Goal: Find specific page/section: Find specific page/section

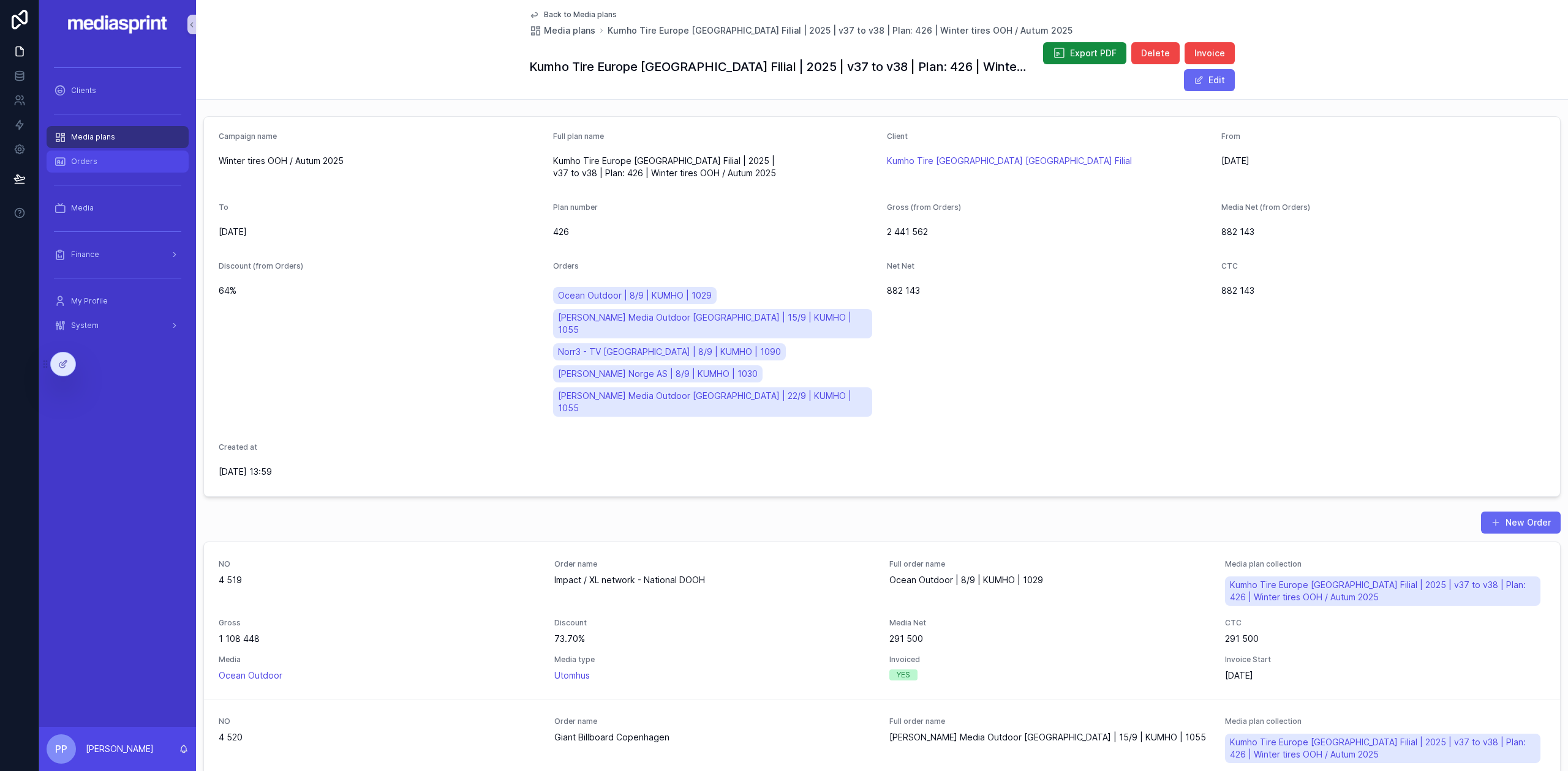
scroll to position [245, 0]
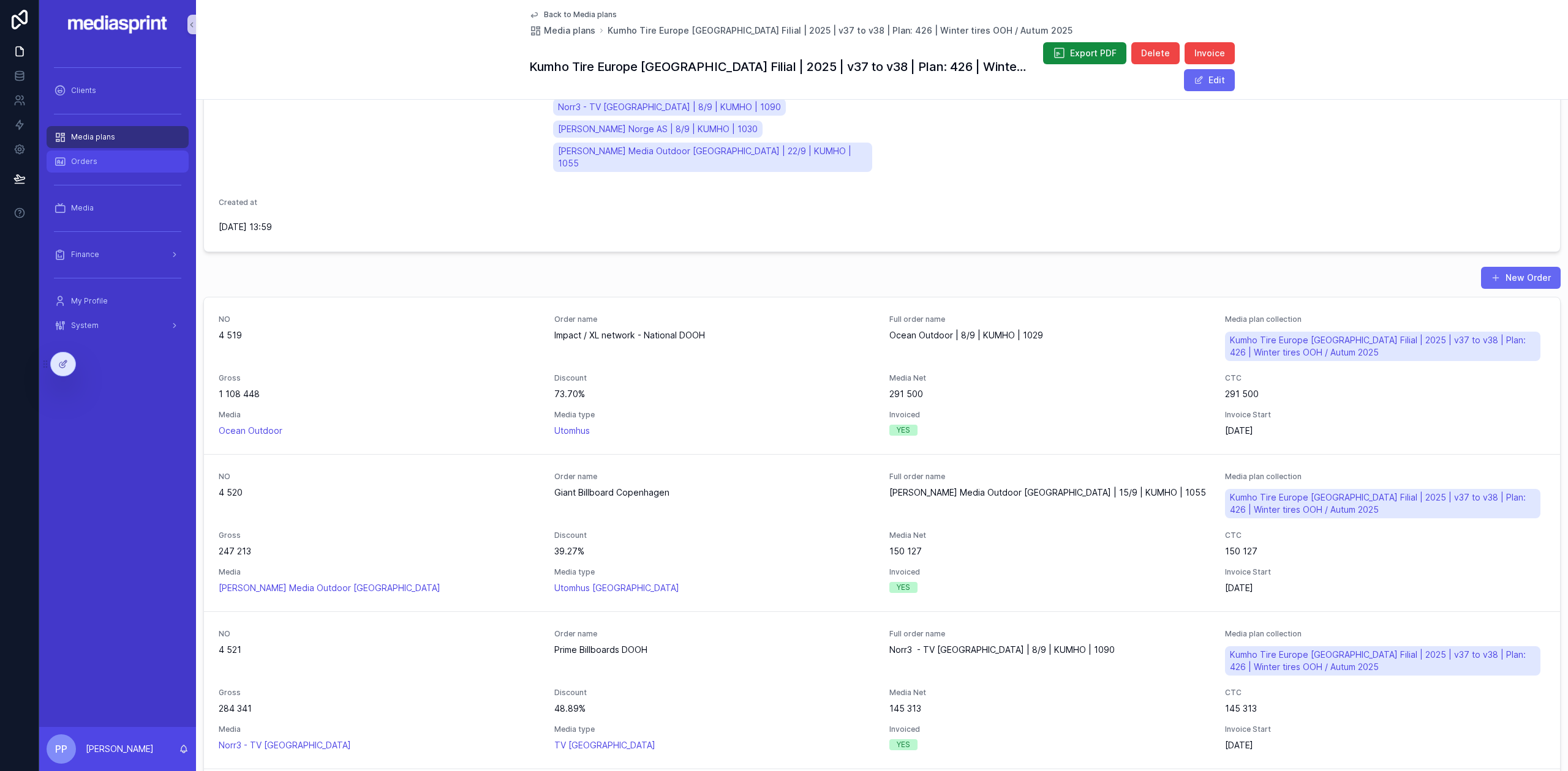
click at [91, 163] on span "Orders" at bounding box center [84, 161] width 27 height 10
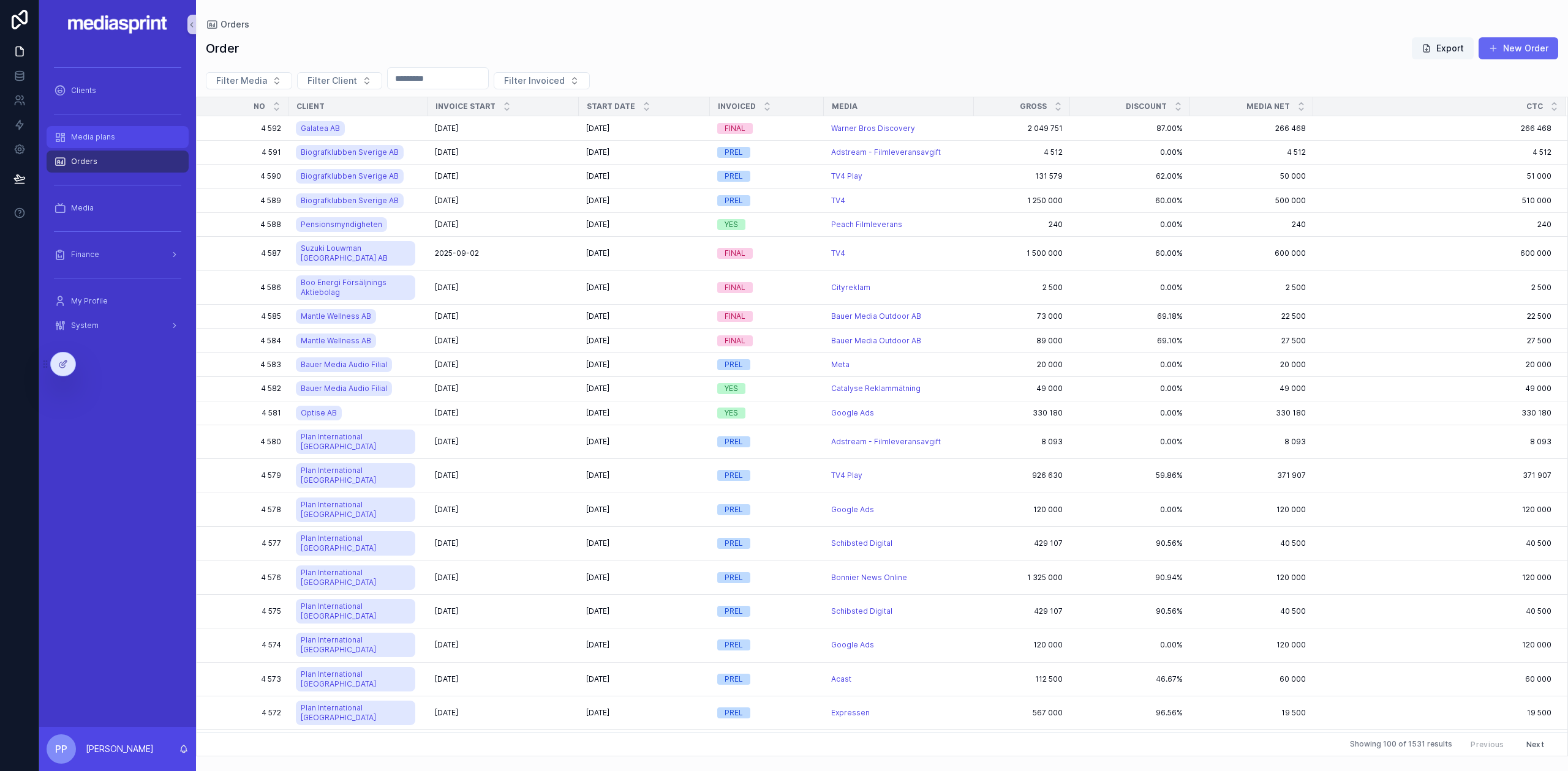
click at [103, 139] on span "Media plans" at bounding box center [93, 137] width 44 height 10
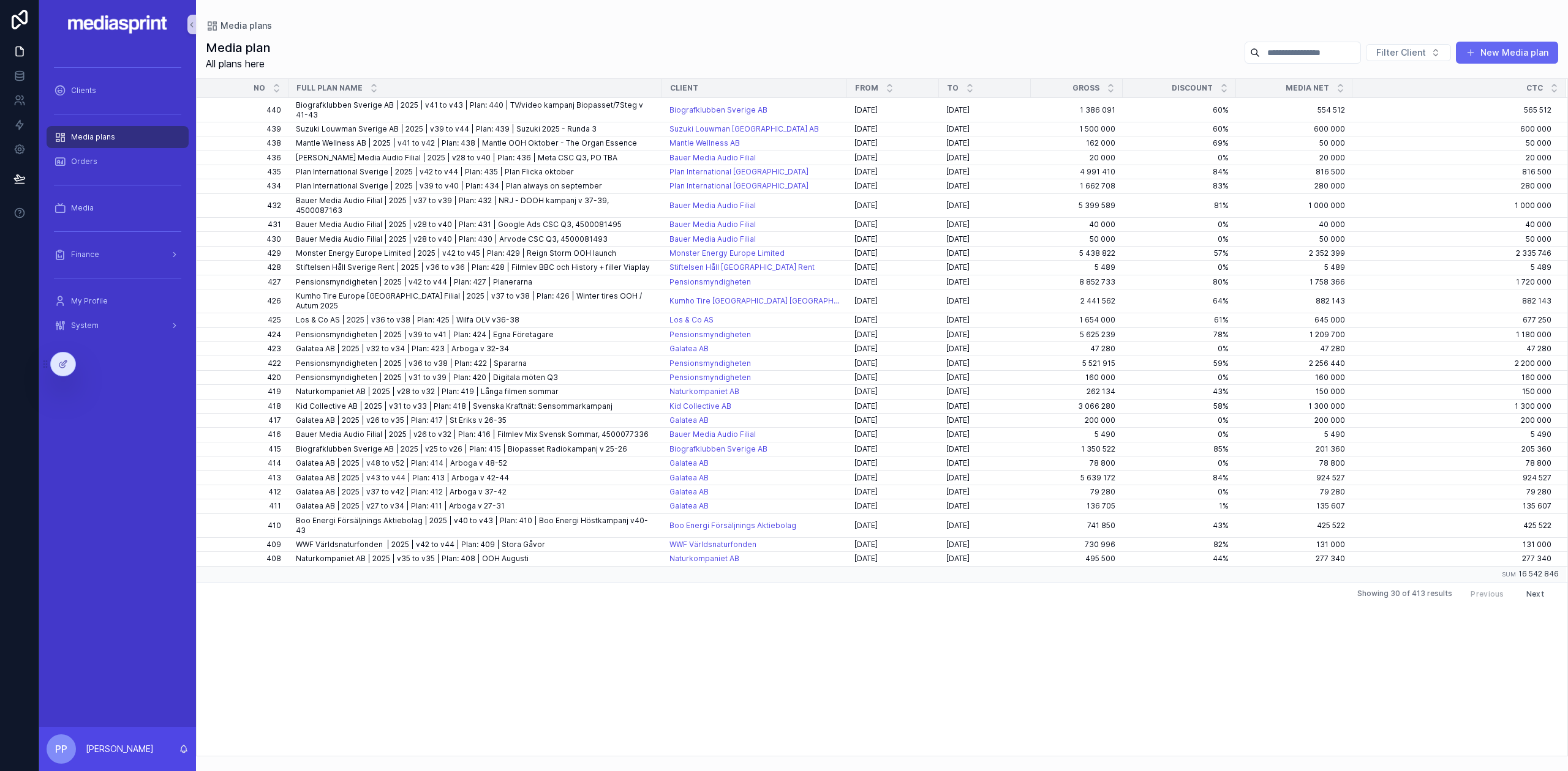
click at [1288, 51] on input "scrollable content" at bounding box center [1311, 53] width 101 height 18
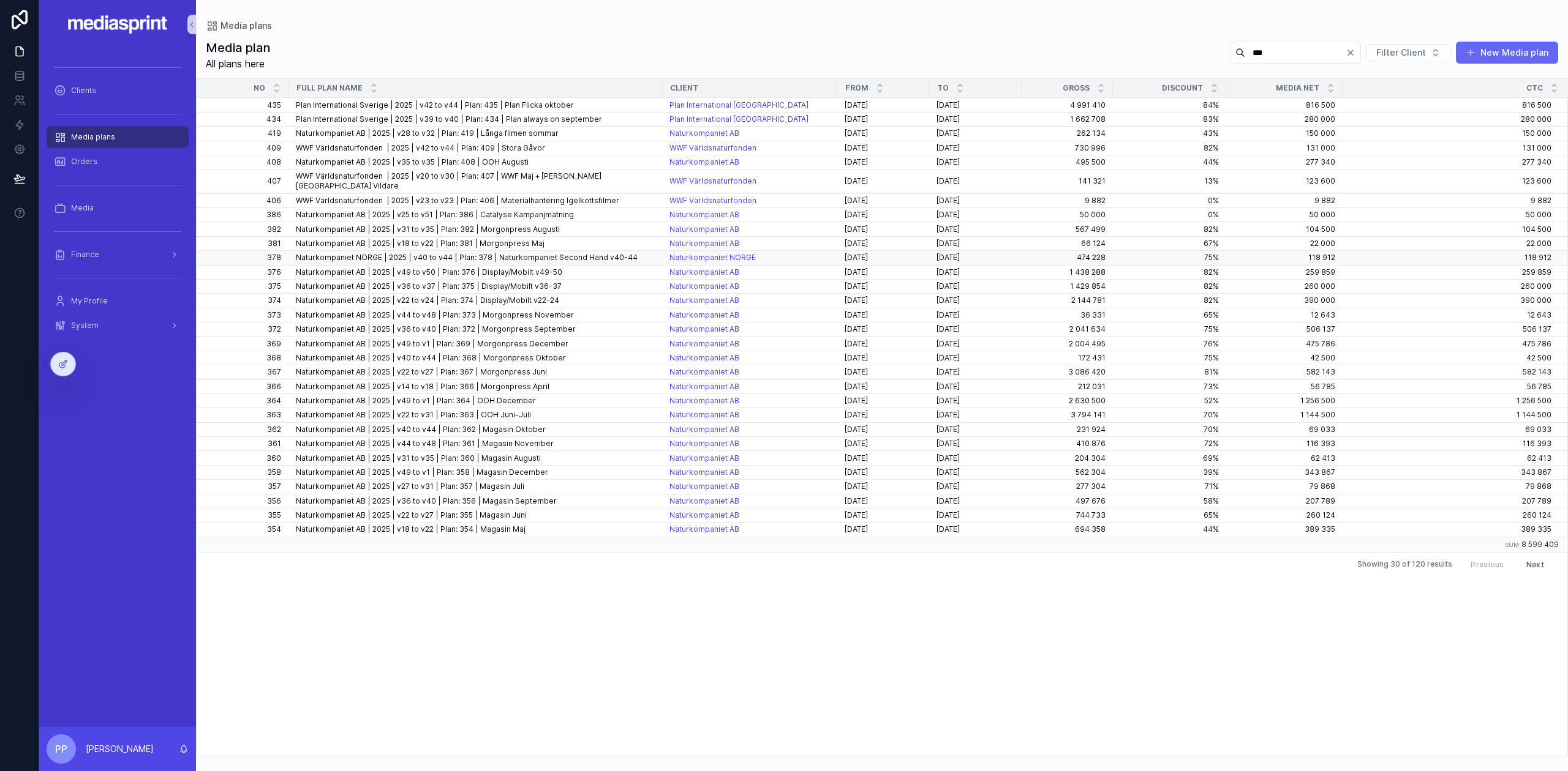
type input "***"
click at [362, 253] on span "Naturkompaniet NORGE | 2025 | v40 to v44 | Plan: 378 | Naturkompaniet Second Ha…" at bounding box center [466, 257] width 342 height 10
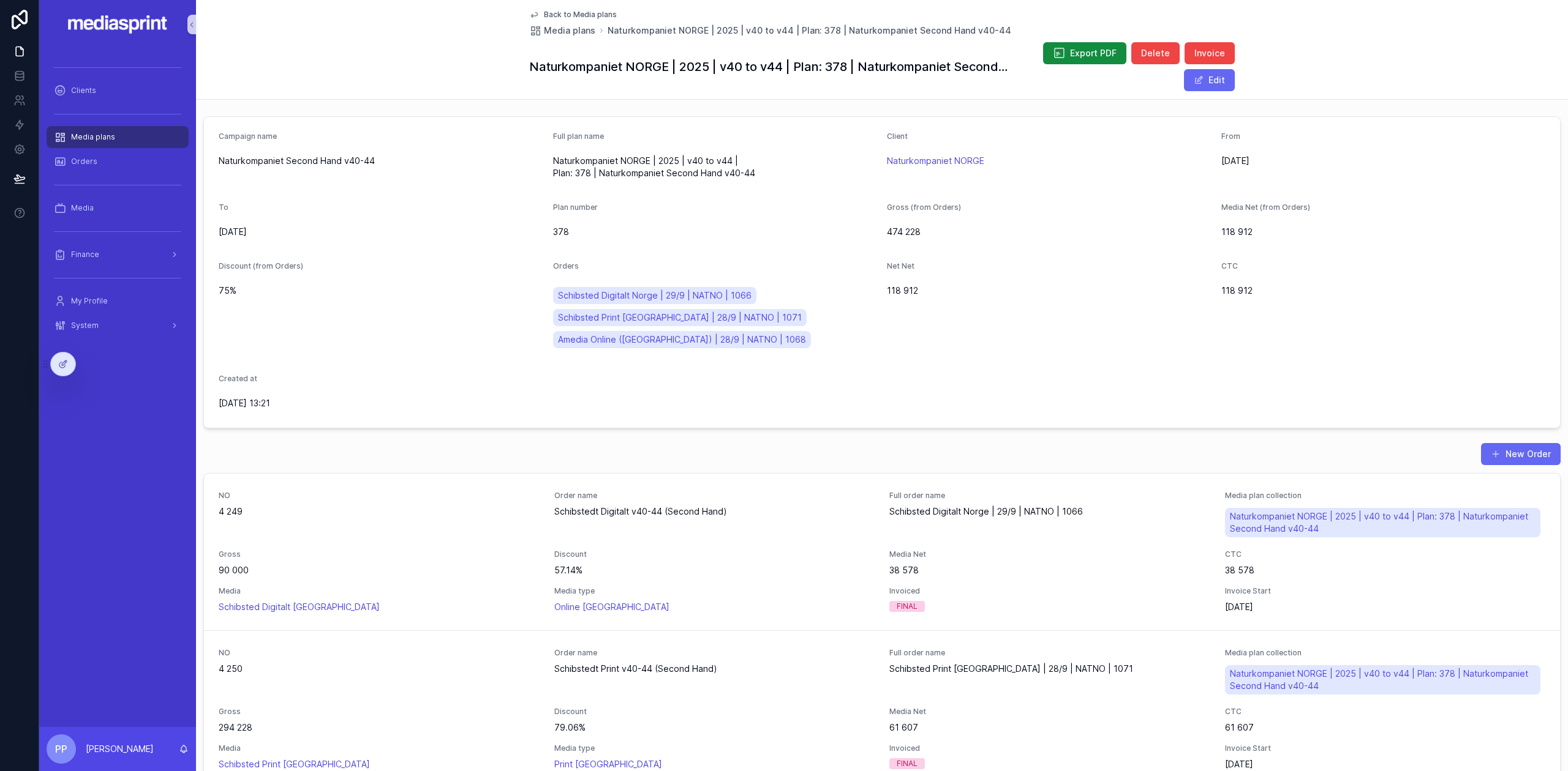
click at [1078, 307] on div "Net Net 118 912" at bounding box center [1049, 307] width 324 height 93
drag, startPoint x: 388, startPoint y: 159, endPoint x: 218, endPoint y: 161, distance: 170.0
click at [218, 161] on form "Campaign name Naturkompaniet Second Hand v40-44 Full plan name Naturkompaniet […" at bounding box center [882, 272] width 1356 height 311
copy span "Naturkompaniet Second Hand v40-44"
click at [1196, 53] on span "Invoice" at bounding box center [1209, 53] width 30 height 12
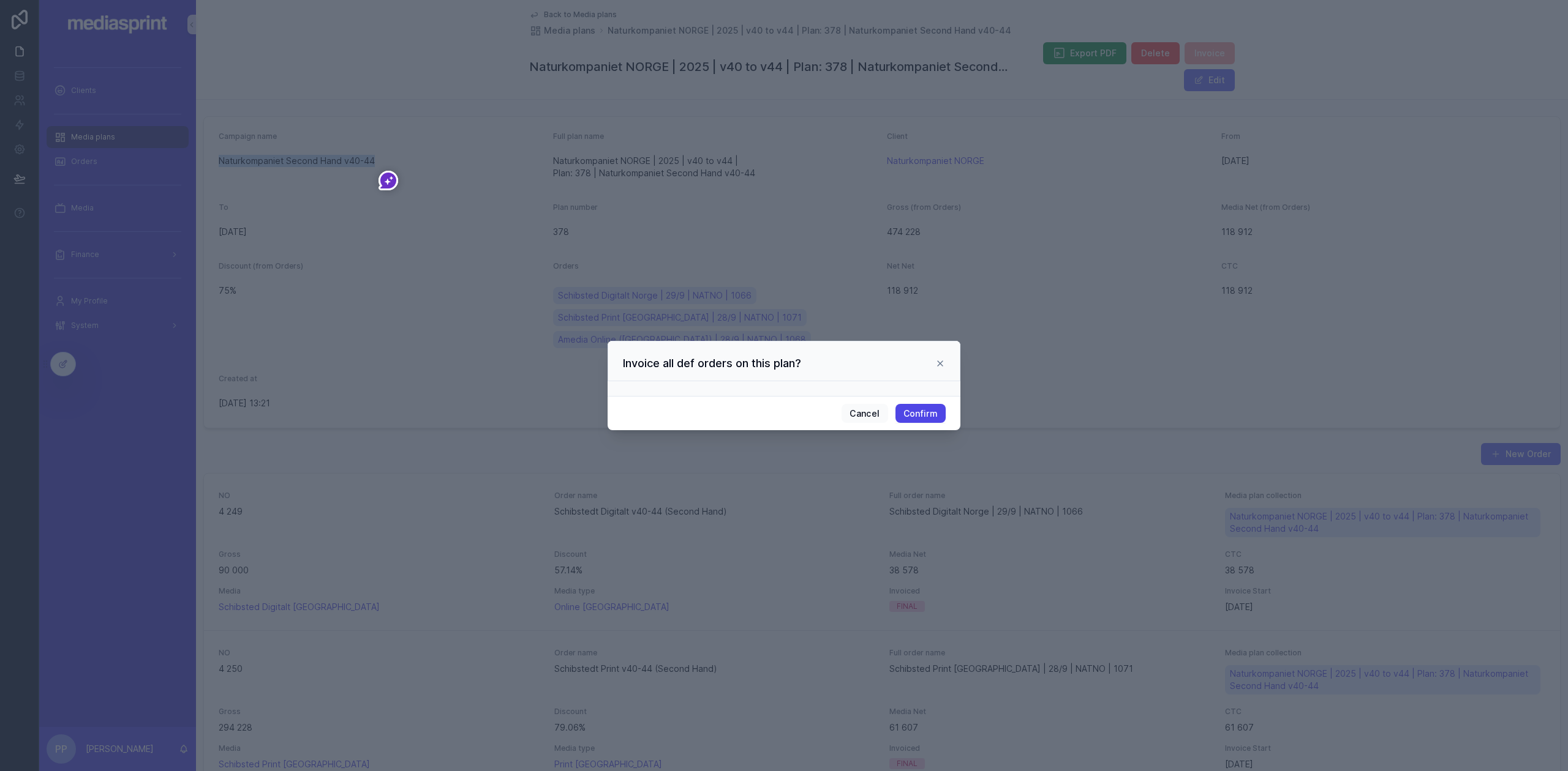
click at [920, 413] on button "Confirm" at bounding box center [921, 414] width 50 height 20
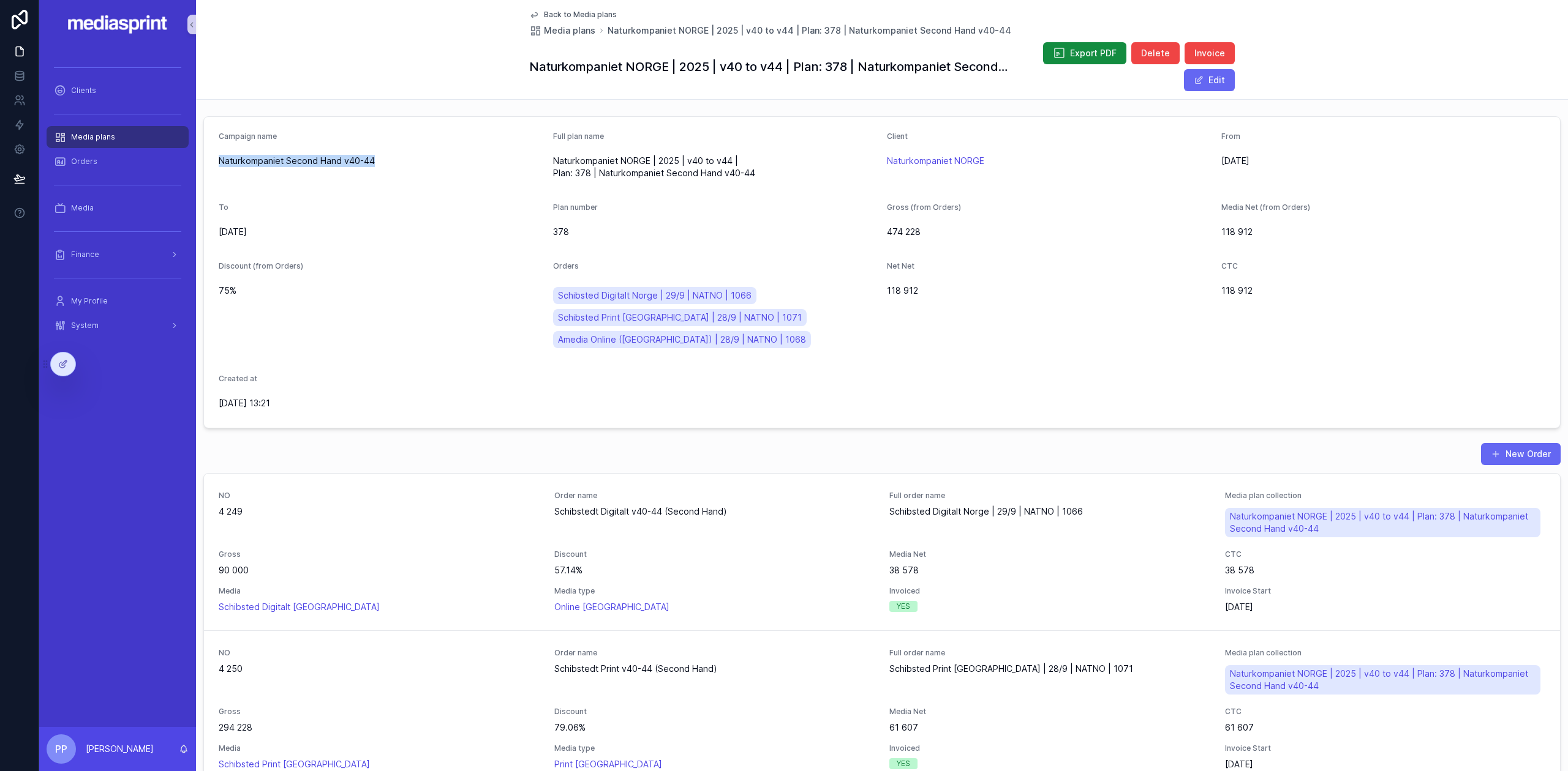
drag, startPoint x: 393, startPoint y: 158, endPoint x: 217, endPoint y: 163, distance: 176.1
click at [217, 163] on form "Campaign name Naturkompaniet Second Hand v40-44 Full plan name Naturkompaniet […" at bounding box center [882, 272] width 1356 height 311
copy span "Naturkompaniet Second Hand v40-44"
